Goal: Browse casually

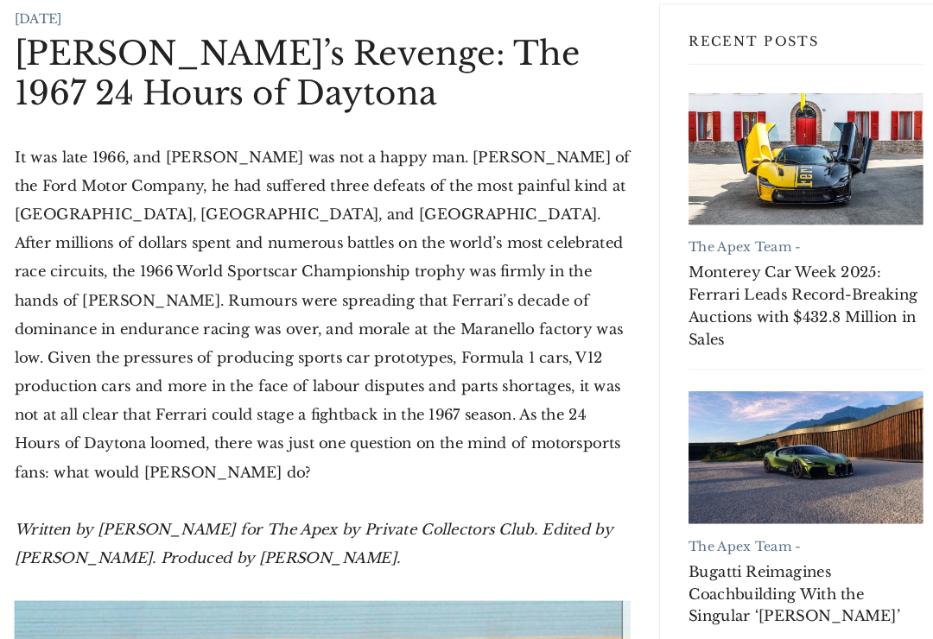
scroll to position [319, 0]
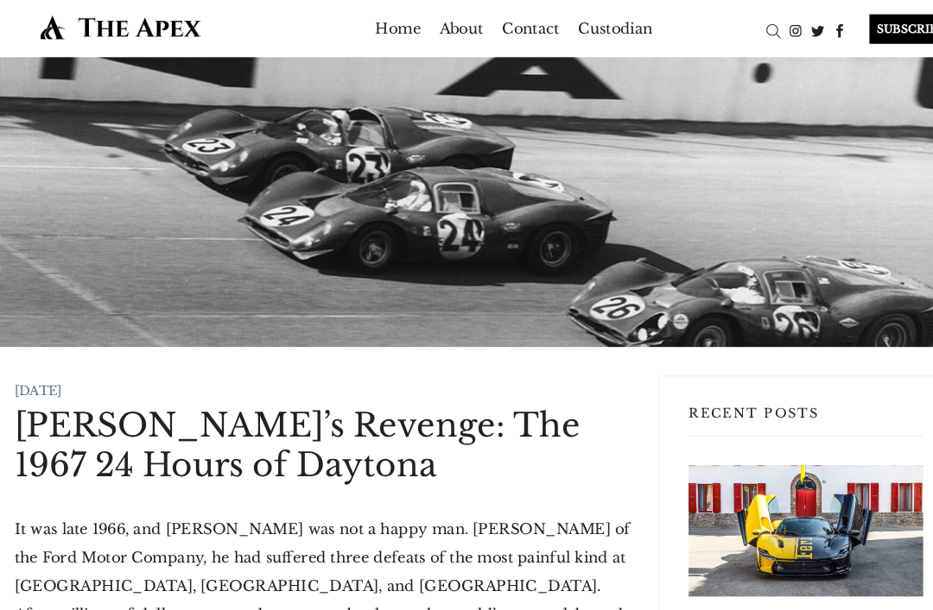
click at [148, 26] on img at bounding box center [116, 26] width 205 height 25
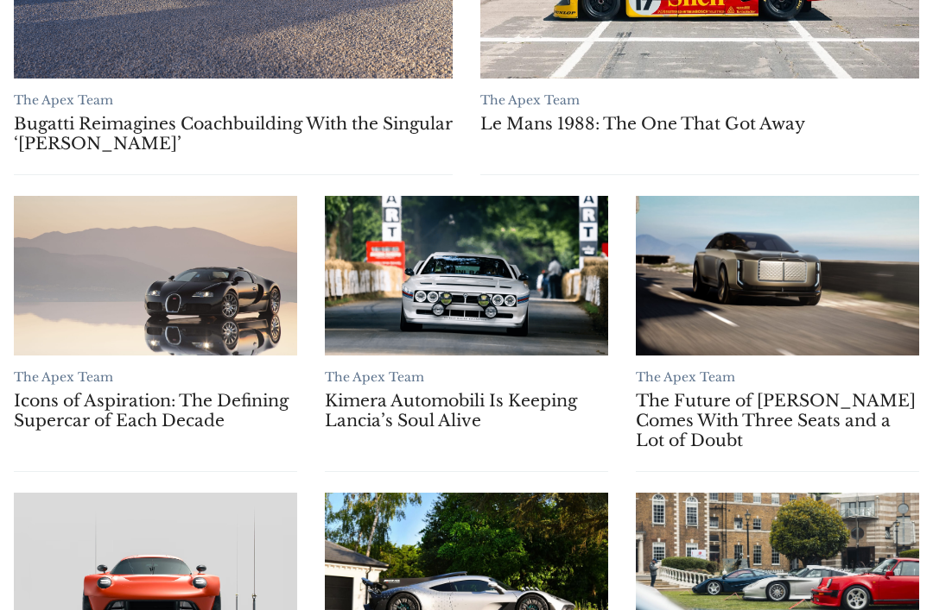
scroll to position [827, 0]
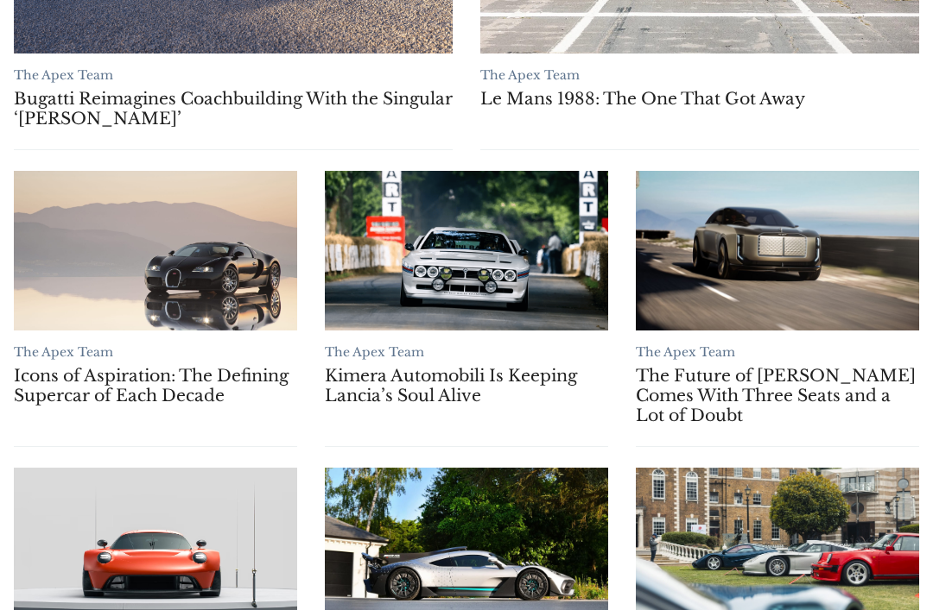
click at [553, 297] on link "Kimera Automobili Is Keeping Lancia’s Soul Alive" at bounding box center [466, 251] width 283 height 160
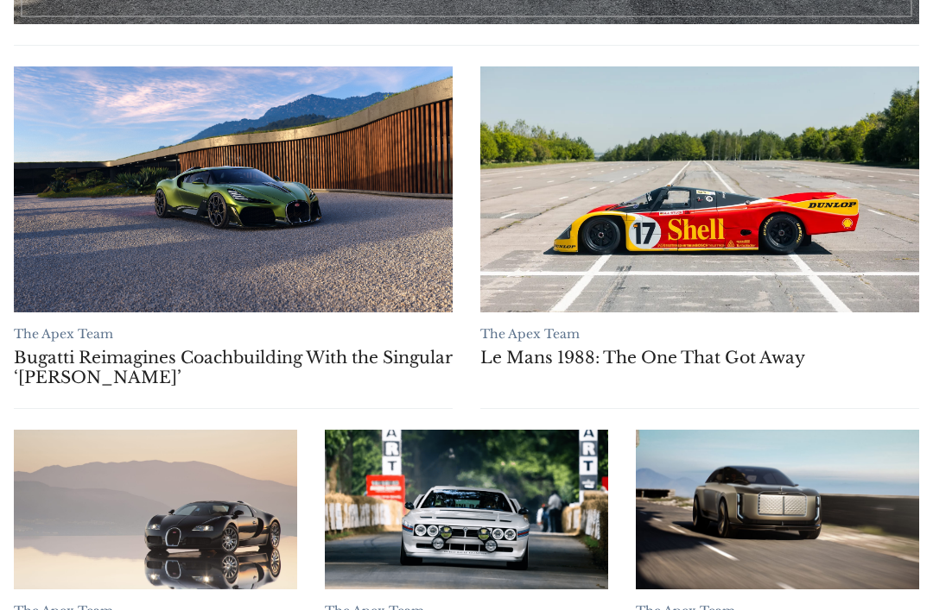
scroll to position [562, 0]
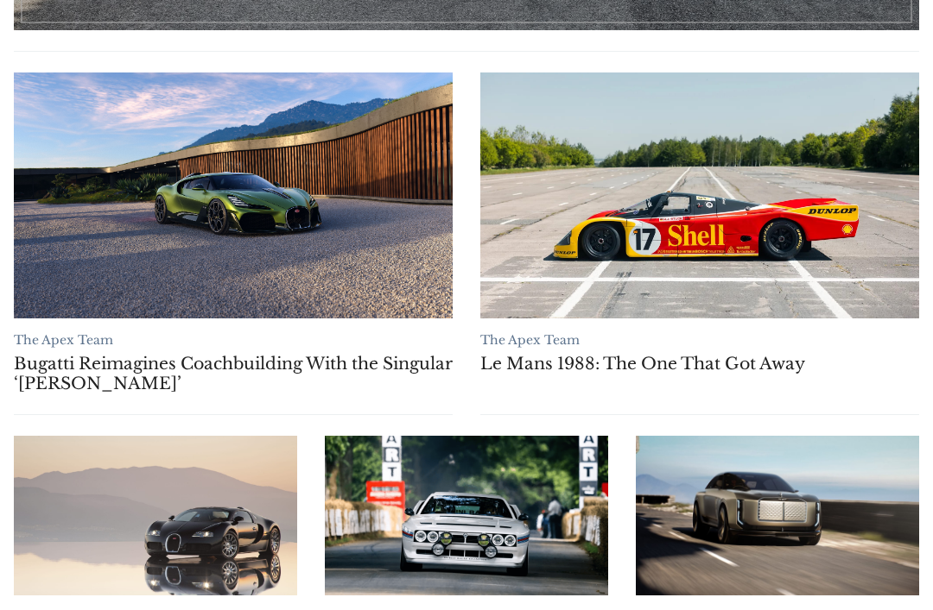
click at [690, 127] on link "Le Mans 1988: The One That Got Away" at bounding box center [699, 196] width 439 height 247
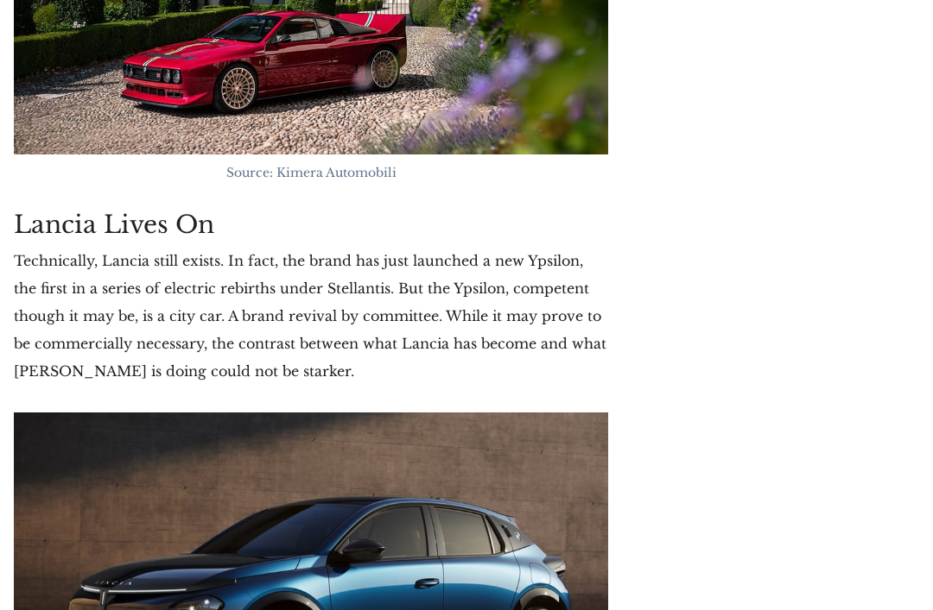
scroll to position [6692, 0]
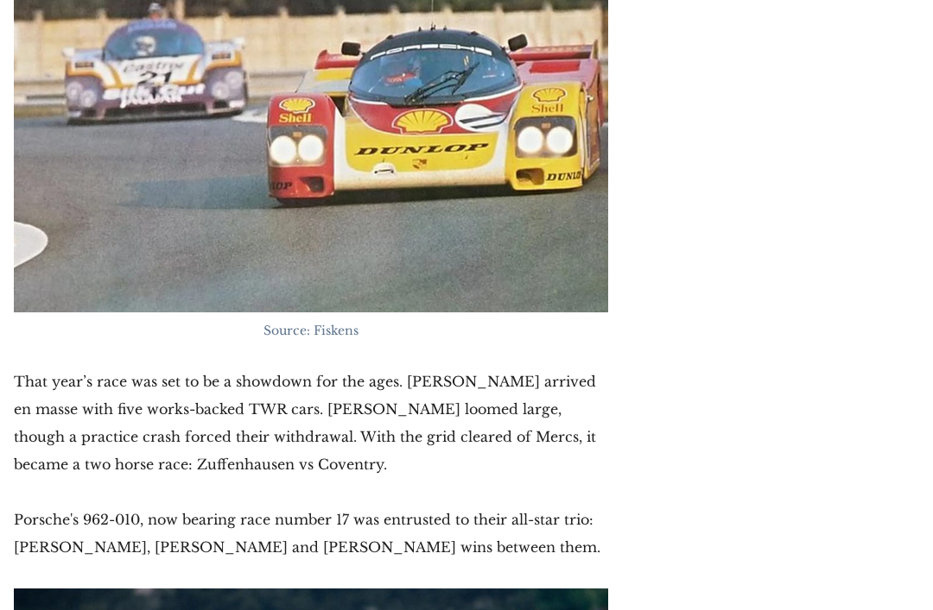
scroll to position [2335, 0]
